Goal: Information Seeking & Learning: Understand process/instructions

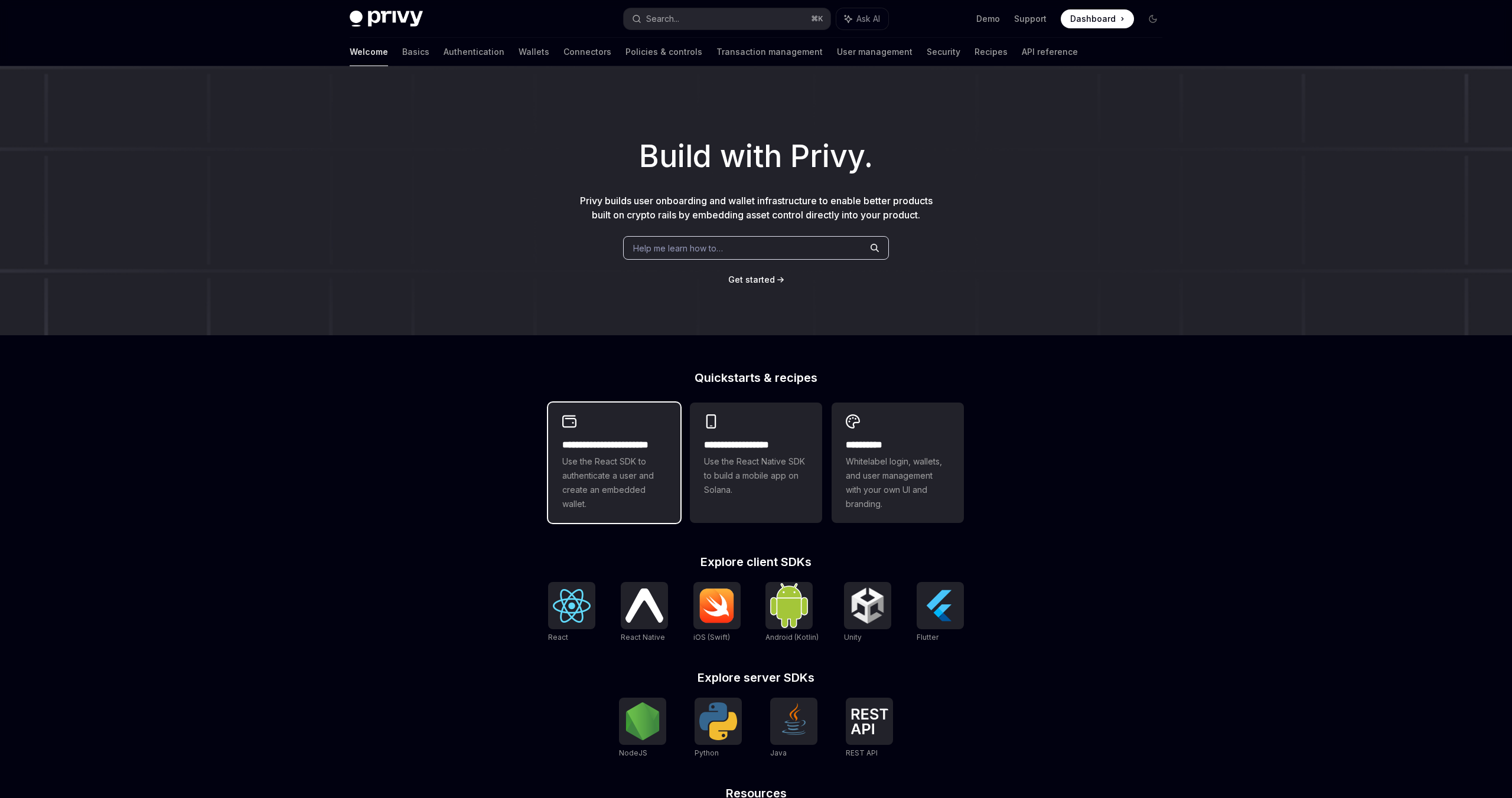
click at [628, 503] on span "Use the React SDK to authenticate a user and create an embedded wallet." at bounding box center [614, 483] width 104 height 57
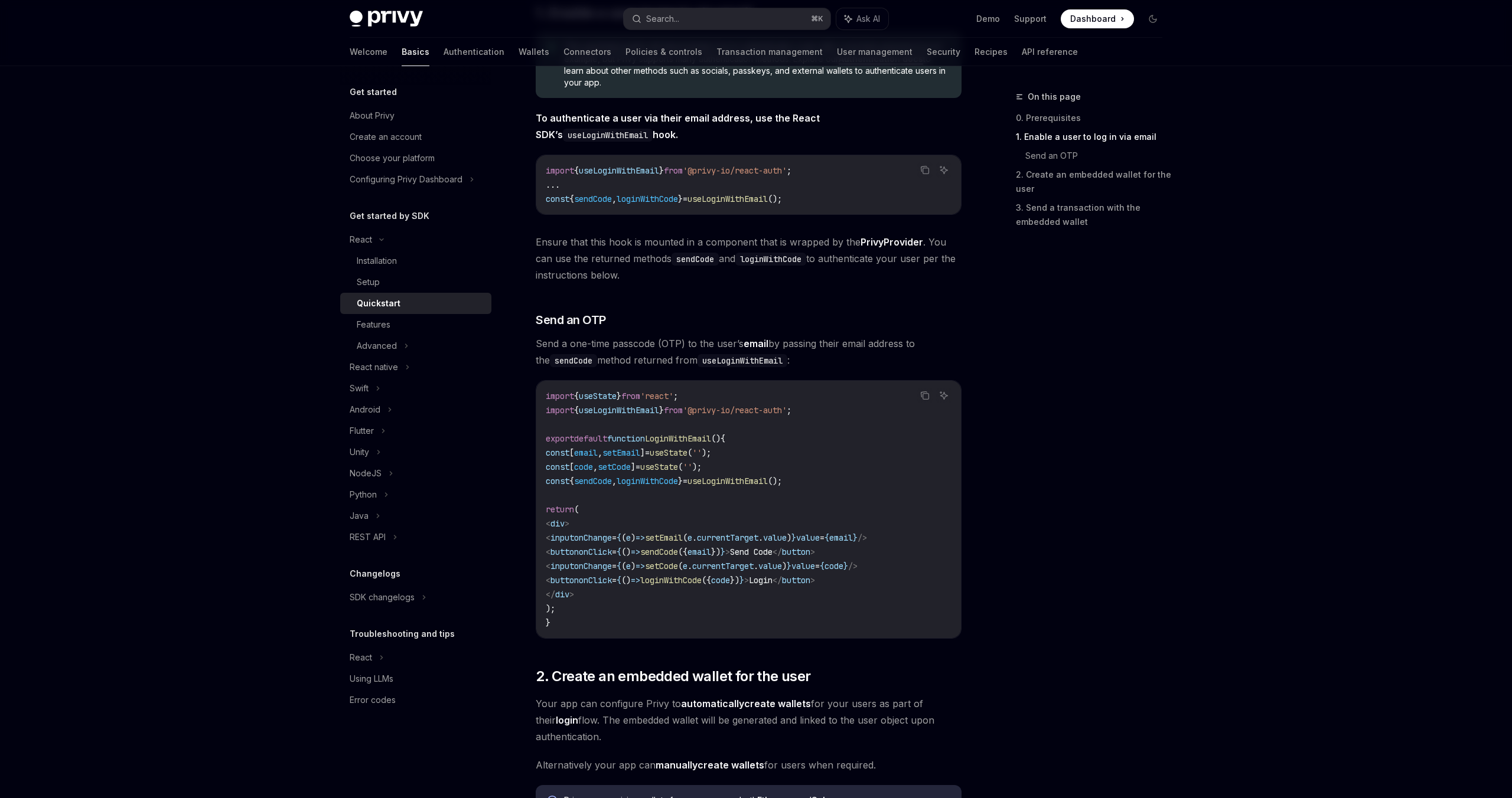
scroll to position [262, 0]
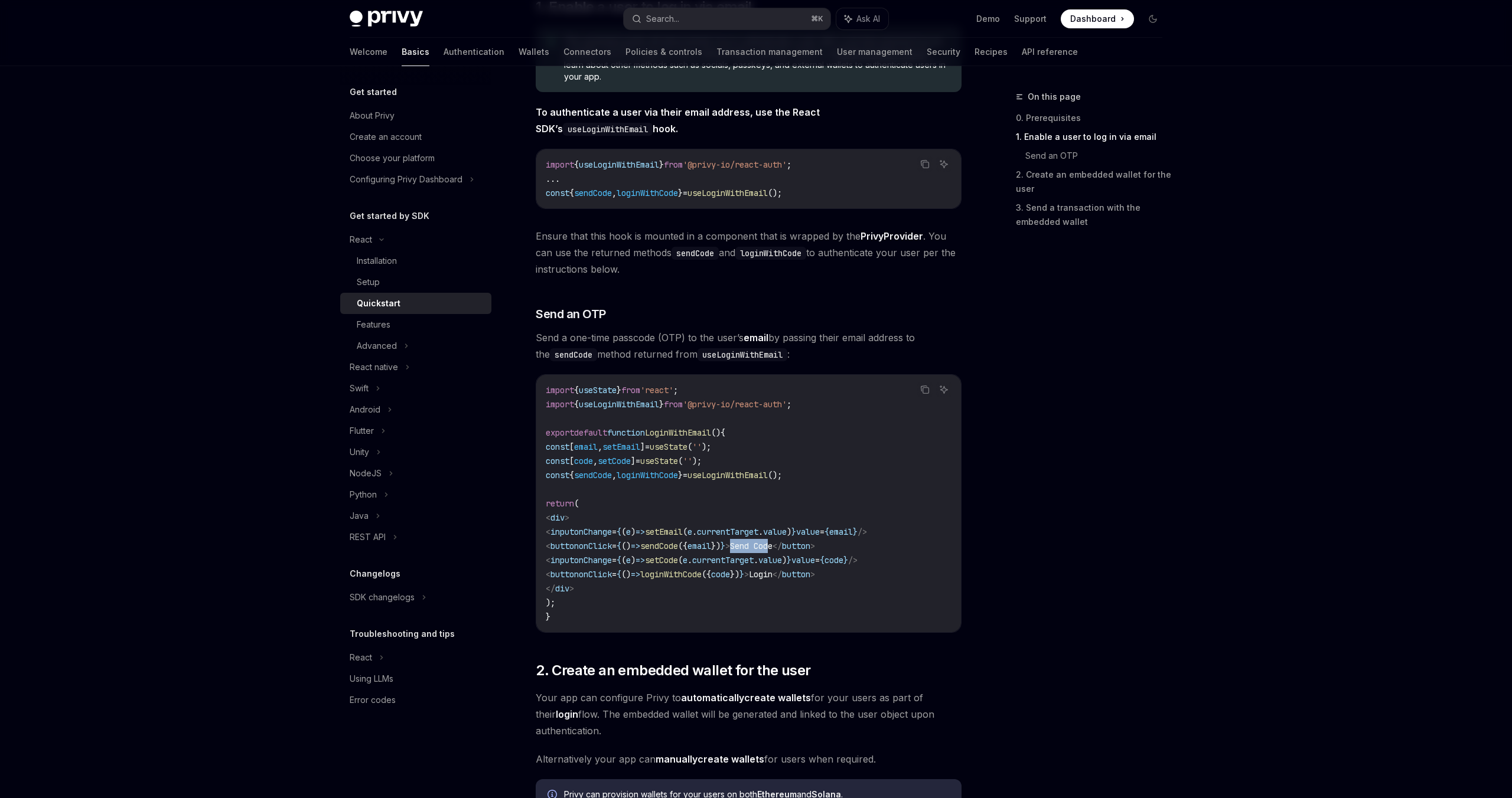
drag, startPoint x: 783, startPoint y: 545, endPoint x: 822, endPoint y: 547, distance: 39.1
click at [773, 547] on span "Send Code" at bounding box center [751, 546] width 43 height 10
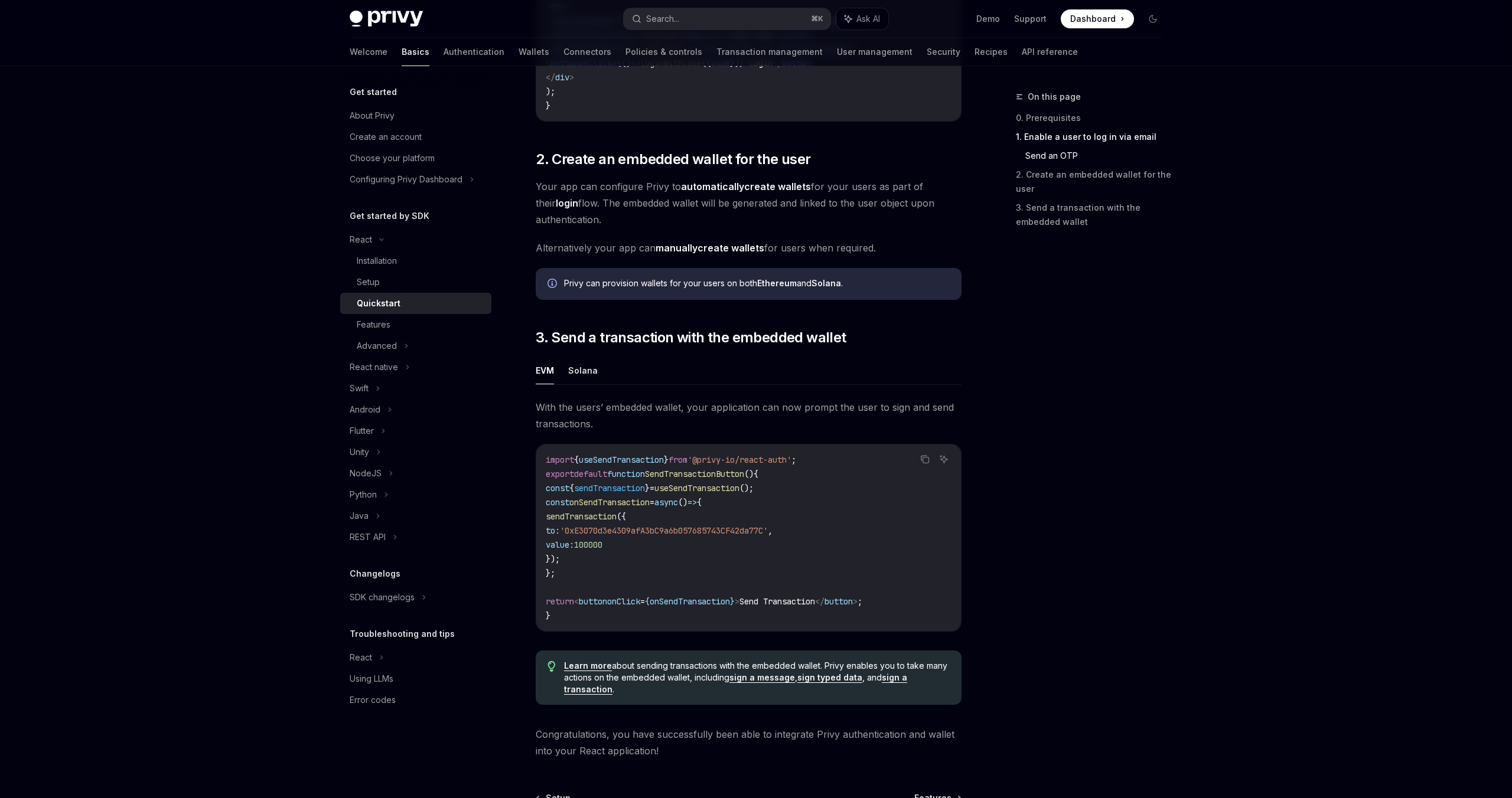
scroll to position [772, 0]
click at [720, 194] on strong "automatically" at bounding box center [713, 188] width 63 height 12
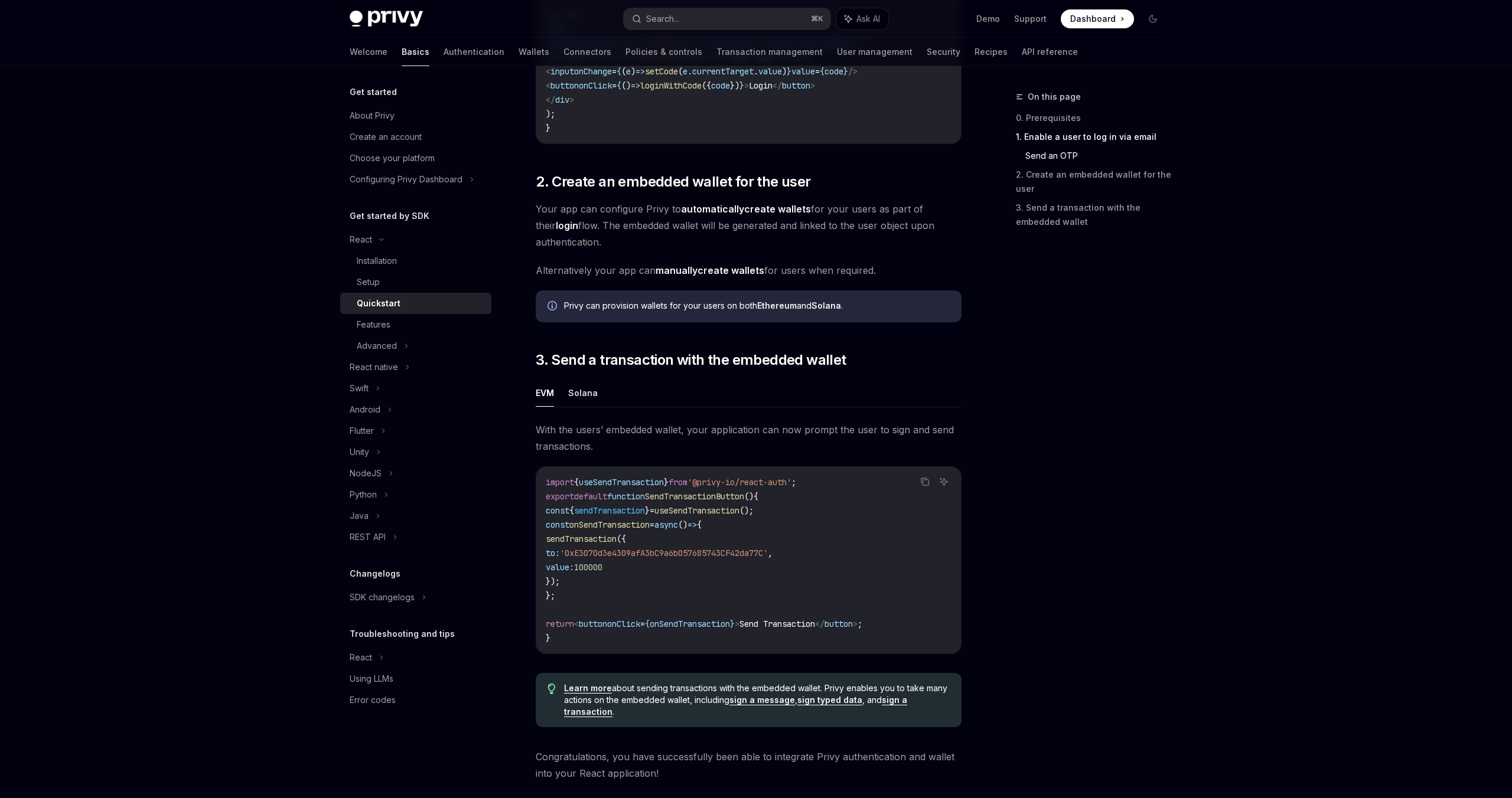
scroll to position [749, 0]
type textarea "*"
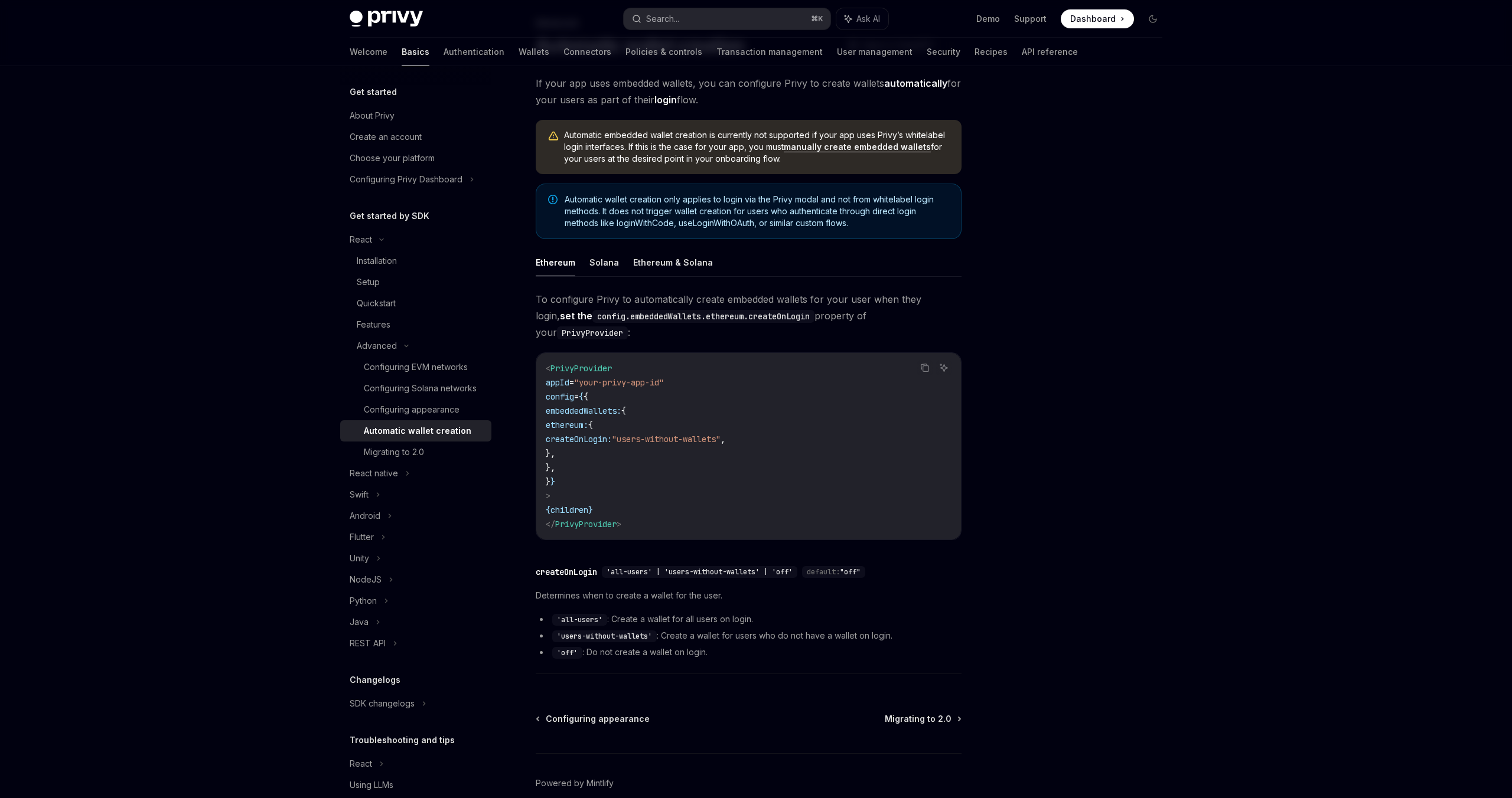
scroll to position [101, 0]
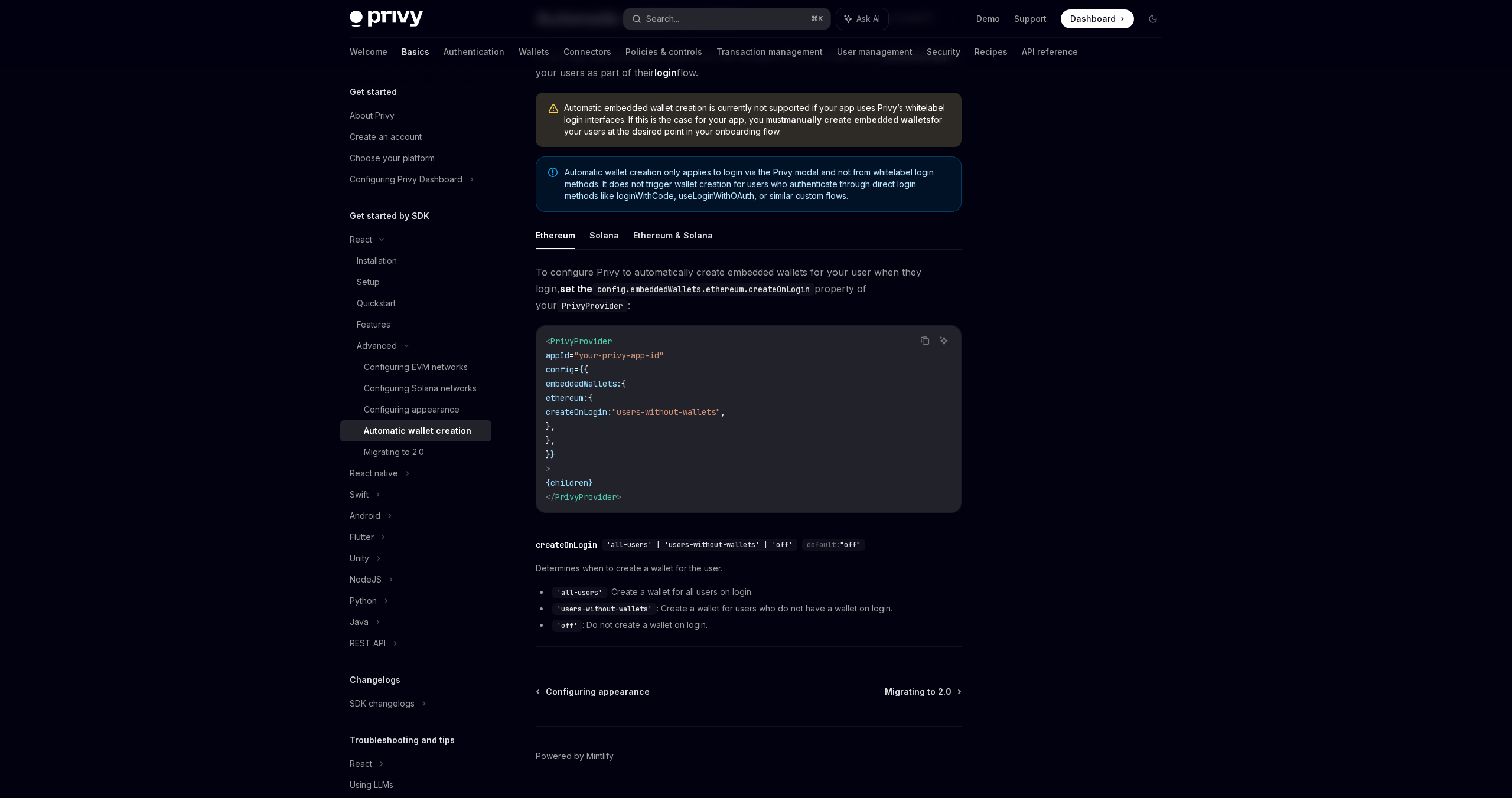
drag, startPoint x: 736, startPoint y: 399, endPoint x: 816, endPoint y: 399, distance: 80.0
click at [726, 406] on span "createOnLogin: "users-without-wallets" ," at bounding box center [635, 411] width 179 height 10
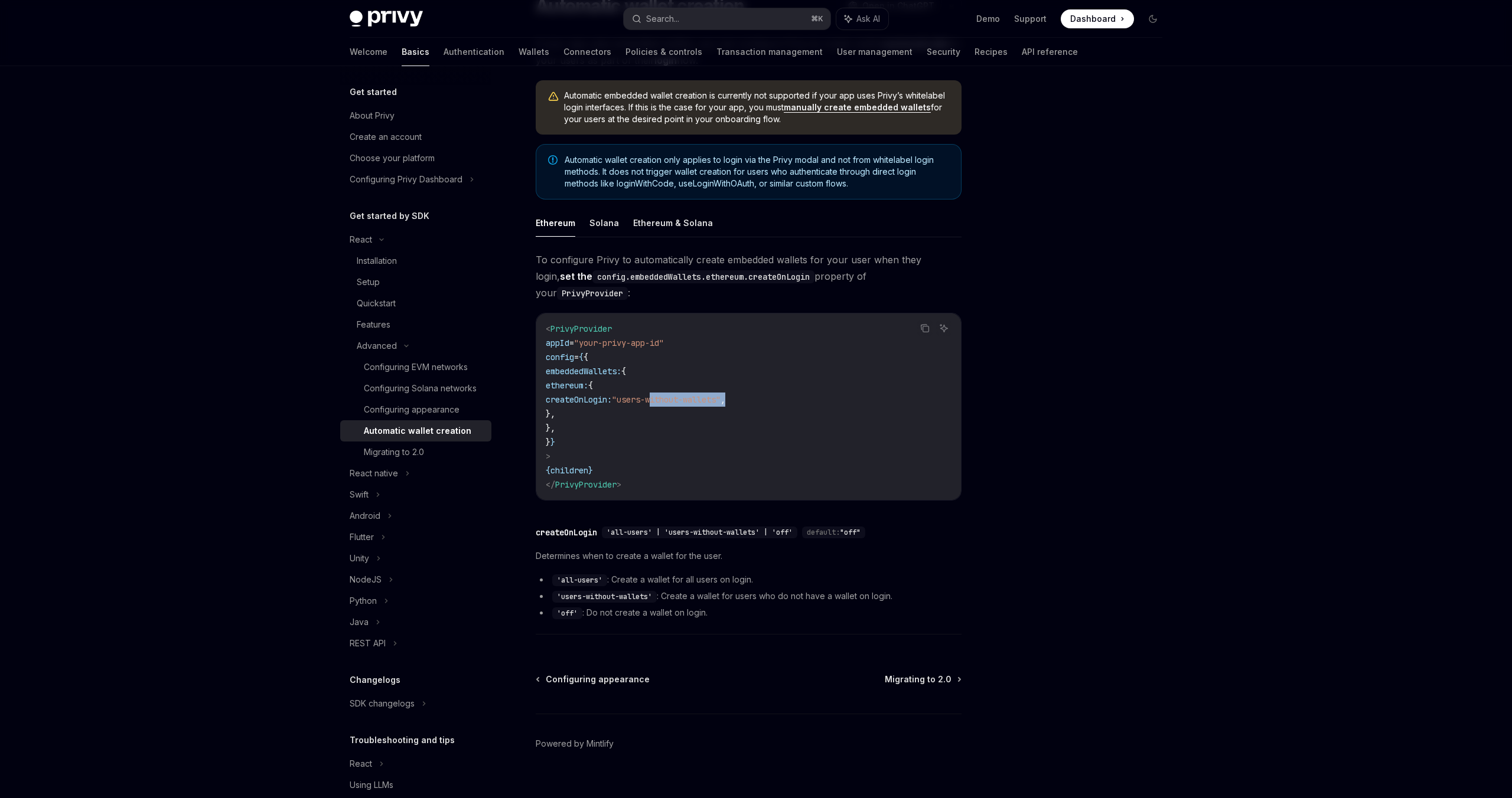
scroll to position [115, 0]
click at [642, 222] on button "Ethereum & Solana" at bounding box center [672, 221] width 80 height 27
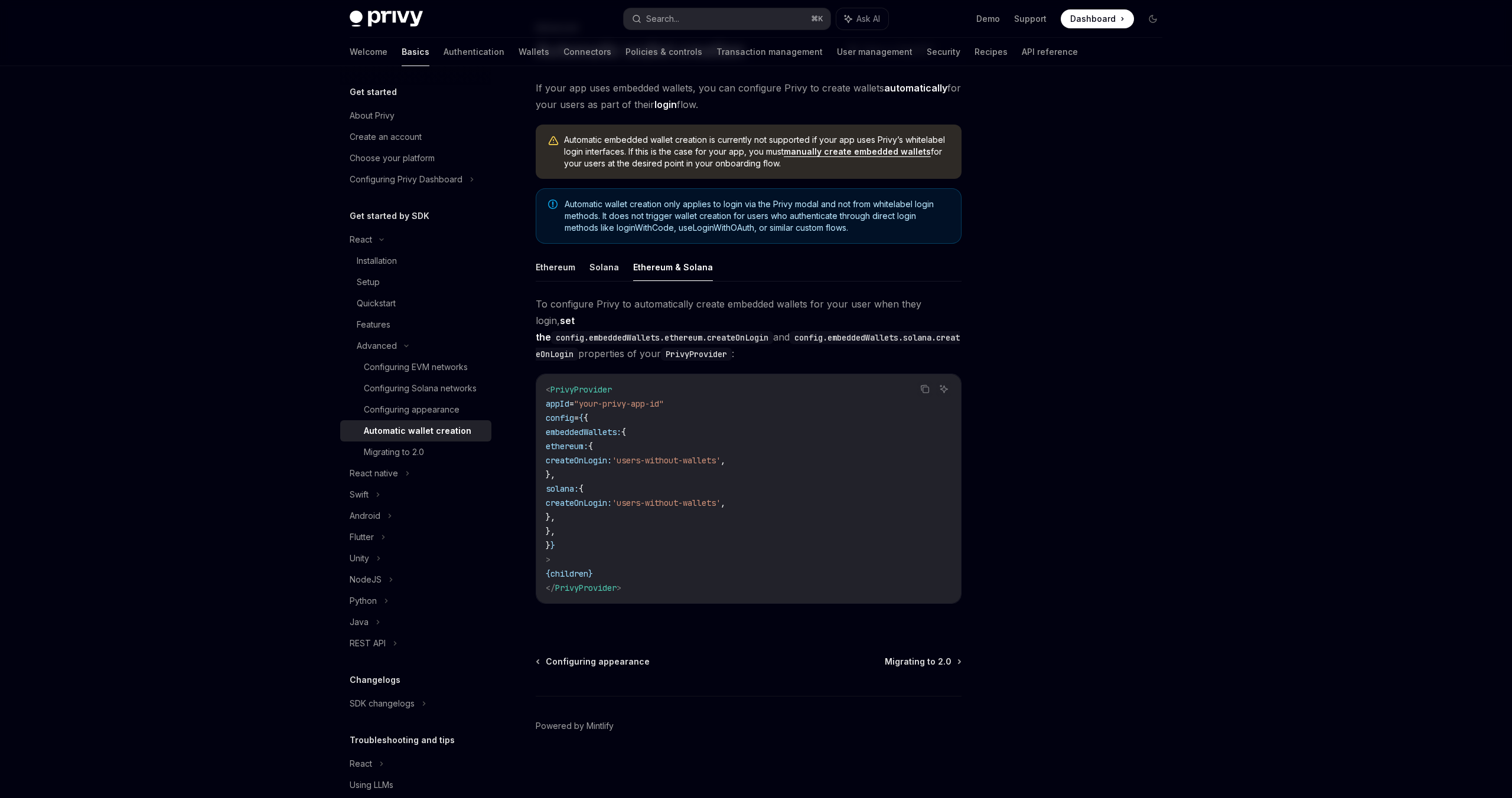
scroll to position [52, 0]
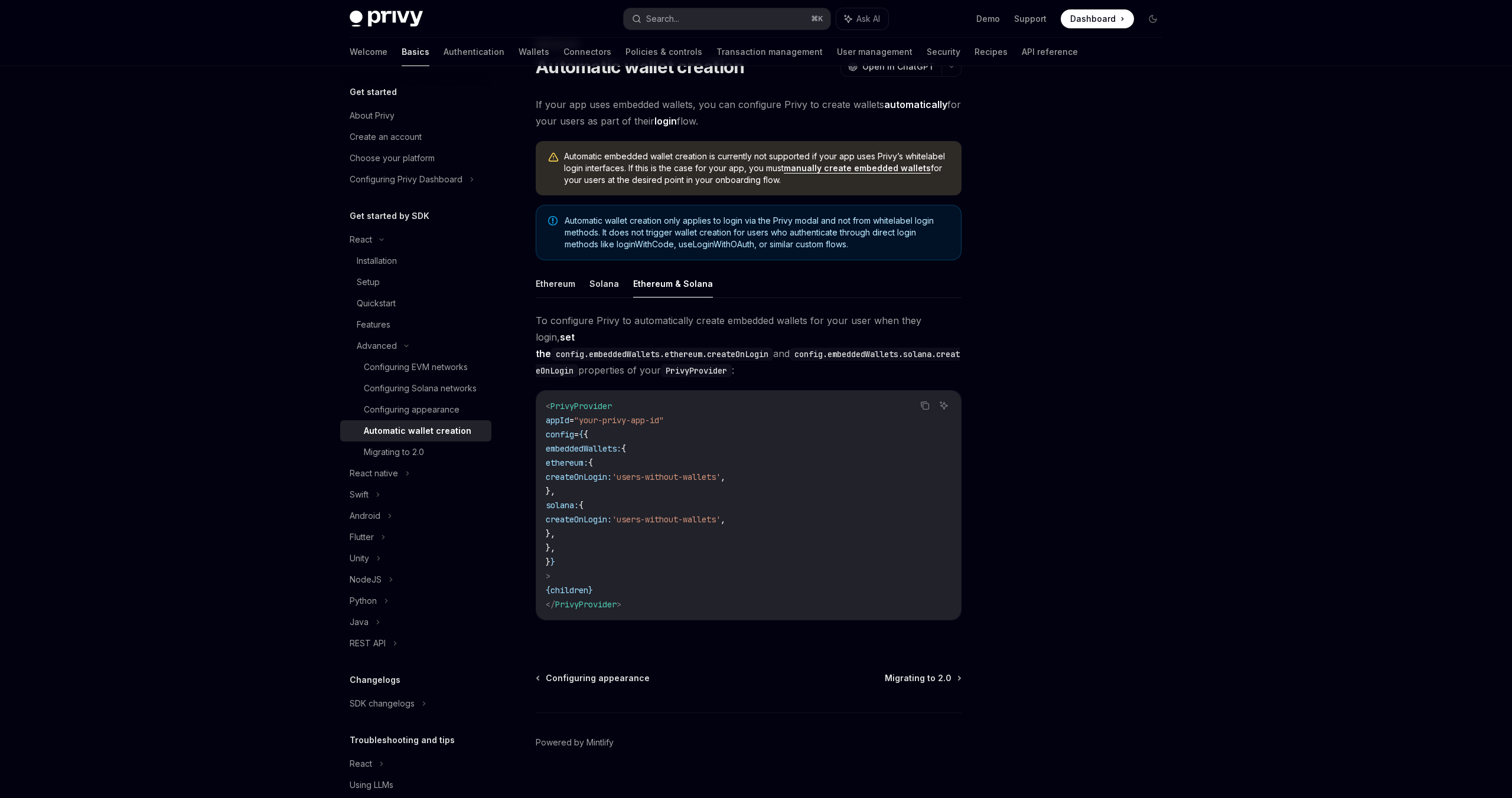
drag, startPoint x: 610, startPoint y: 452, endPoint x: 716, endPoint y: 451, distance: 106.0
click at [716, 451] on code "< PrivyProvider appId = "your-privy-app-id" config = { { embeddedWallets: { eth…" at bounding box center [748, 506] width 406 height 213
drag, startPoint x: 596, startPoint y: 495, endPoint x: 696, endPoint y: 495, distance: 100.0
click at [696, 495] on code "< PrivyProvider appId = "your-privy-app-id" config = { { embeddedWallets: { eth…" at bounding box center [748, 506] width 406 height 213
click at [538, 279] on button "Ethereum" at bounding box center [556, 284] width 39 height 27
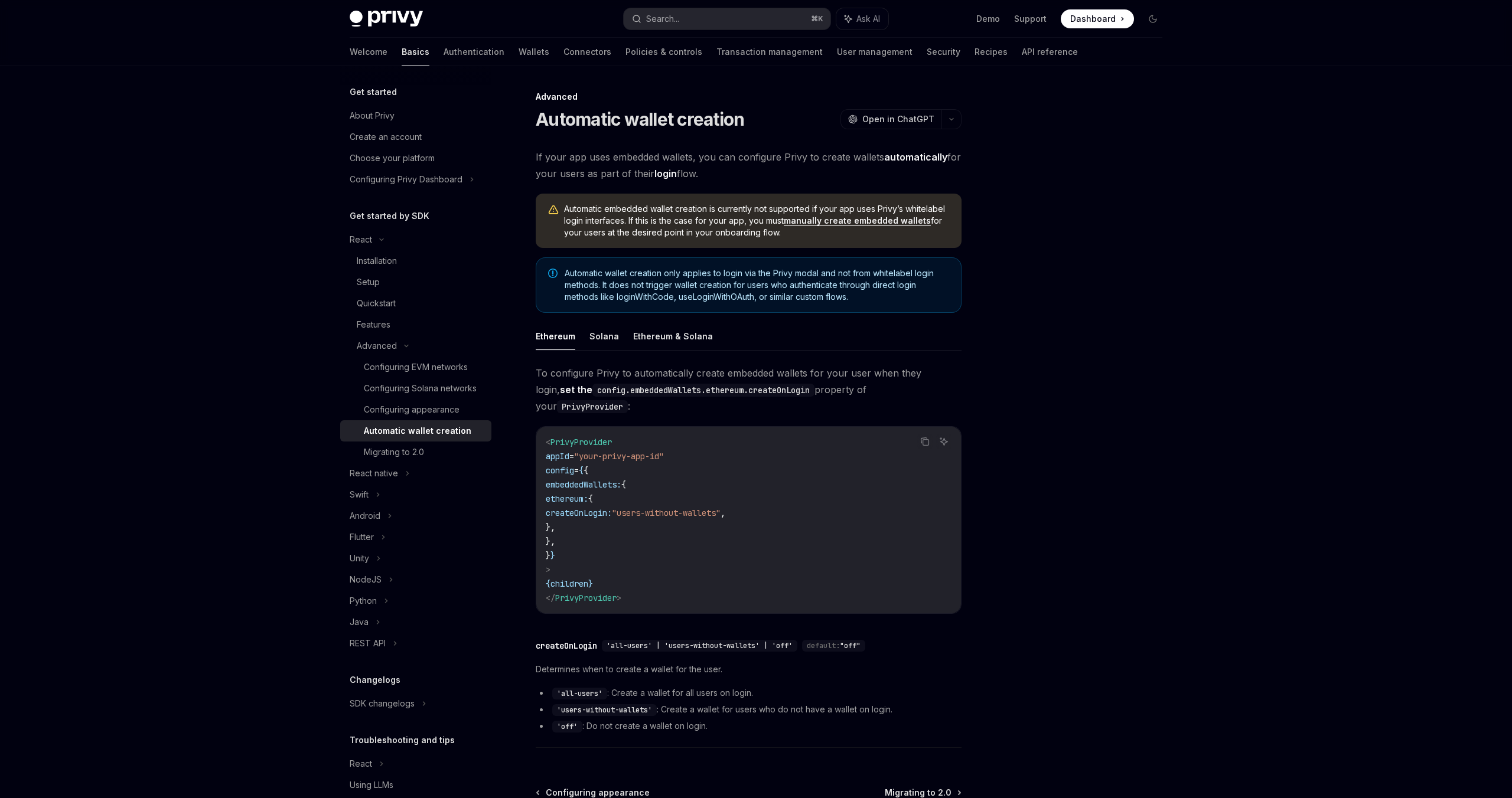
drag, startPoint x: 612, startPoint y: 483, endPoint x: 635, endPoint y: 483, distance: 23.0
click at [588, 494] on span "ethereum:" at bounding box center [567, 499] width 43 height 10
click at [811, 435] on code "< PrivyProvider appId = "your-privy-app-id" config = { { embeddedWallets: { eth…" at bounding box center [748, 520] width 406 height 170
click at [588, 494] on span "ethereum:" at bounding box center [567, 499] width 43 height 10
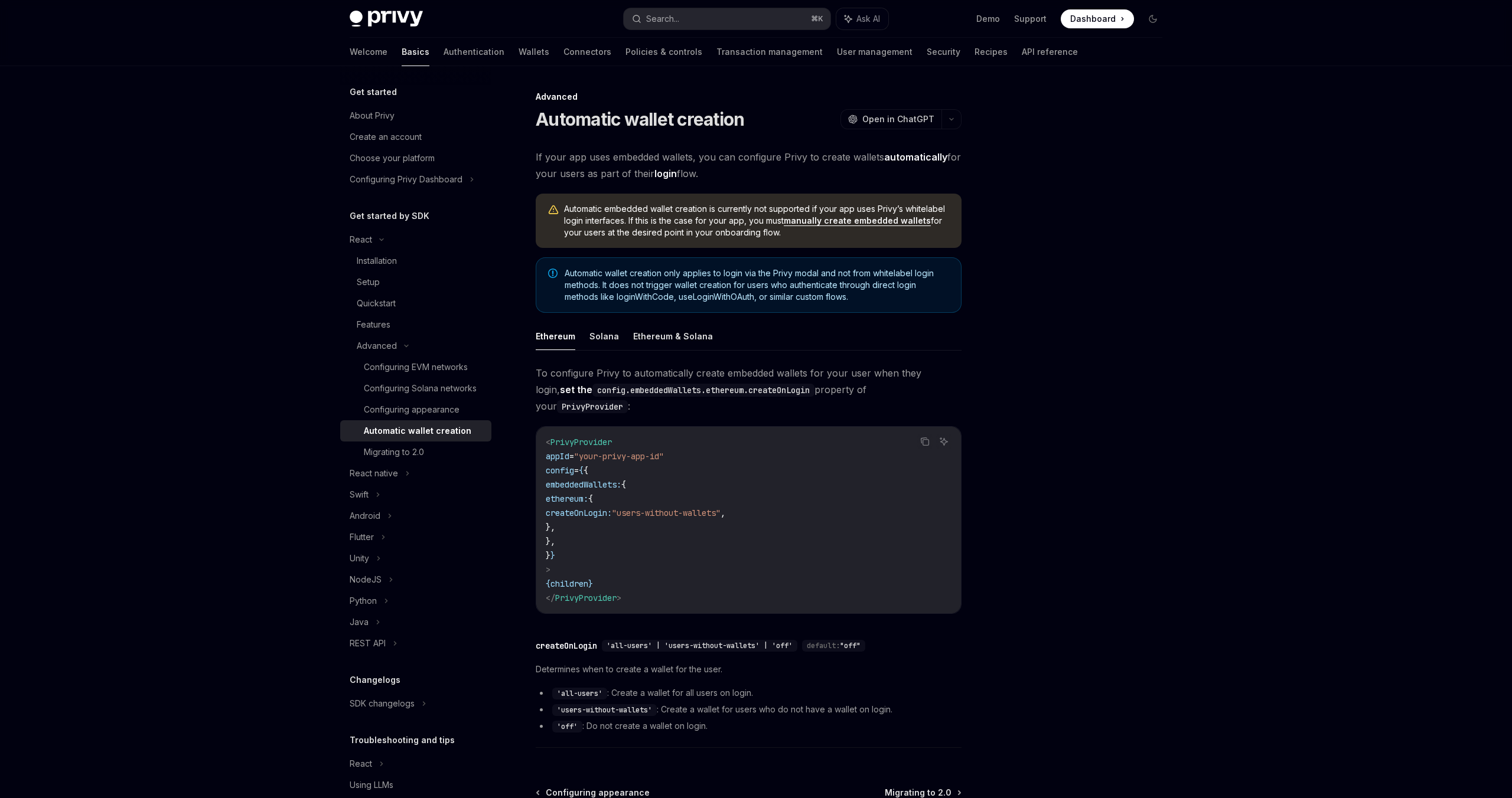
click at [599, 350] on ul "Ethereum Solana Ethereum & Solana" at bounding box center [749, 336] width 426 height 28
click at [599, 338] on button "Solana" at bounding box center [604, 336] width 29 height 27
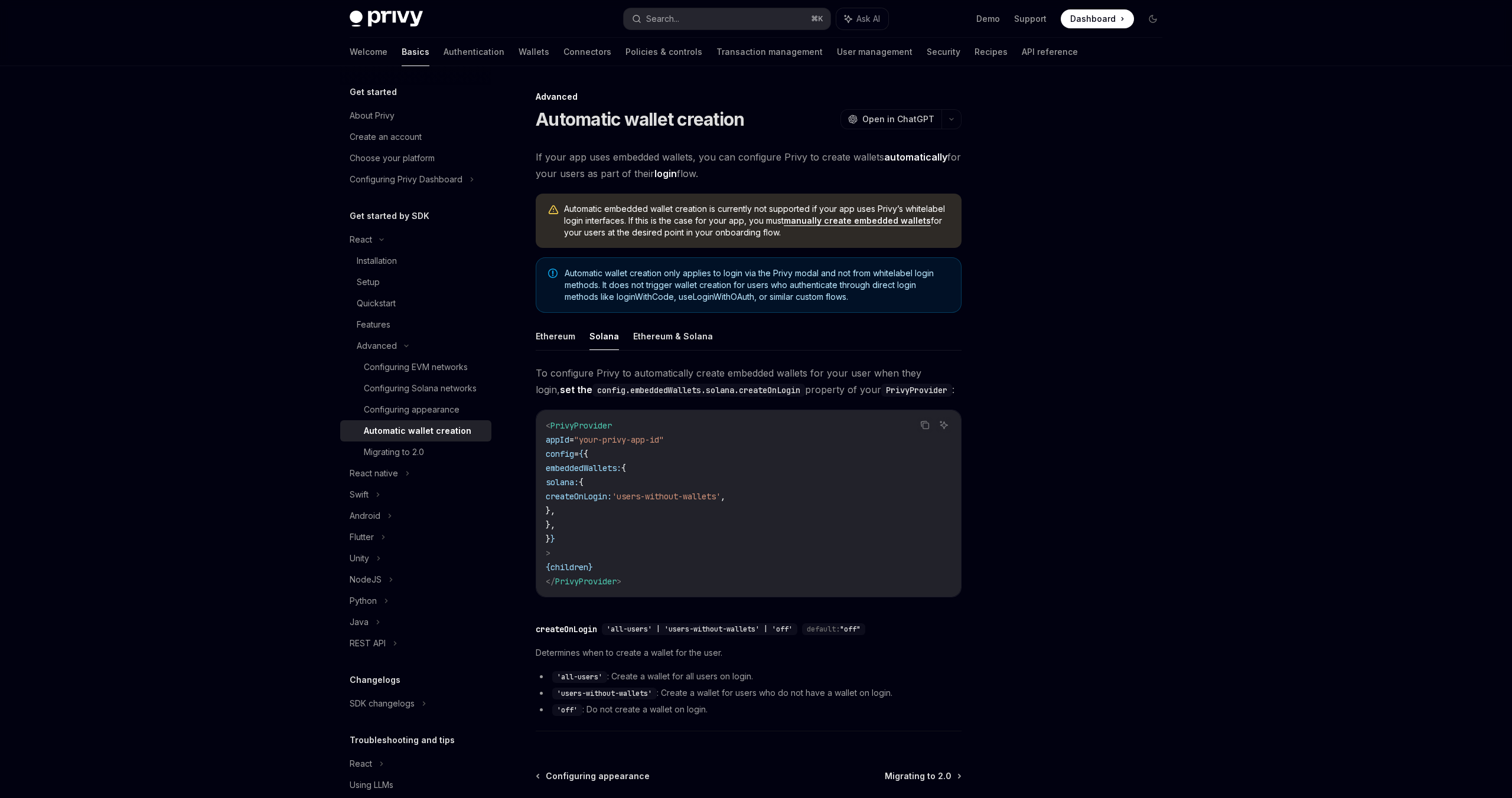
drag, startPoint x: 625, startPoint y: 471, endPoint x: 656, endPoint y: 471, distance: 31.0
click at [621, 471] on span "embeddedWallets:" at bounding box center [583, 468] width 75 height 10
click at [656, 487] on code "< PrivyProvider appId = "your-privy-app-id" config = { { embeddedWallets: { sol…" at bounding box center [748, 503] width 406 height 170
click at [547, 346] on button "Ethereum" at bounding box center [556, 336] width 39 height 27
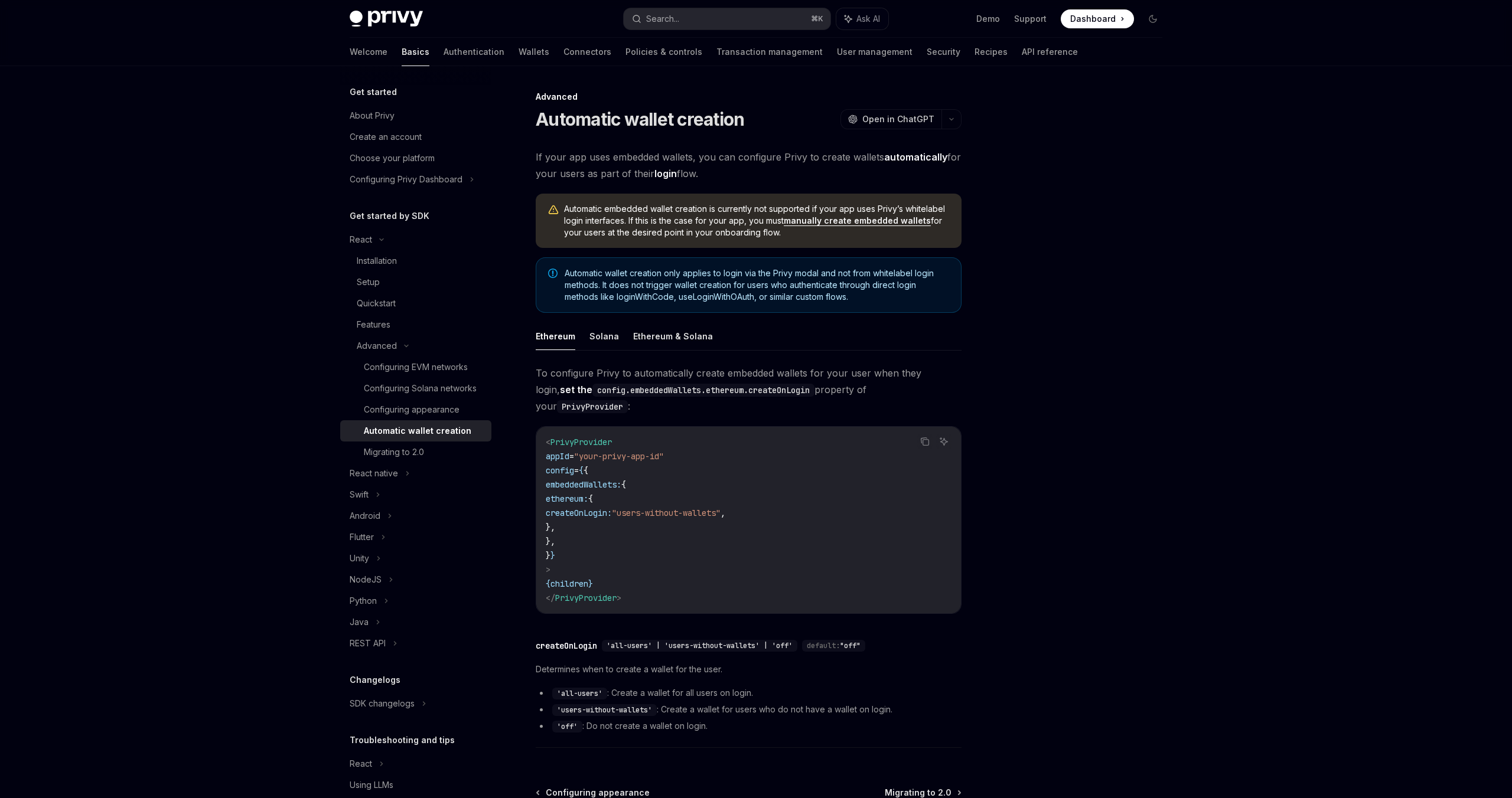
type textarea "*"
